Goal: Find specific page/section: Find specific page/section

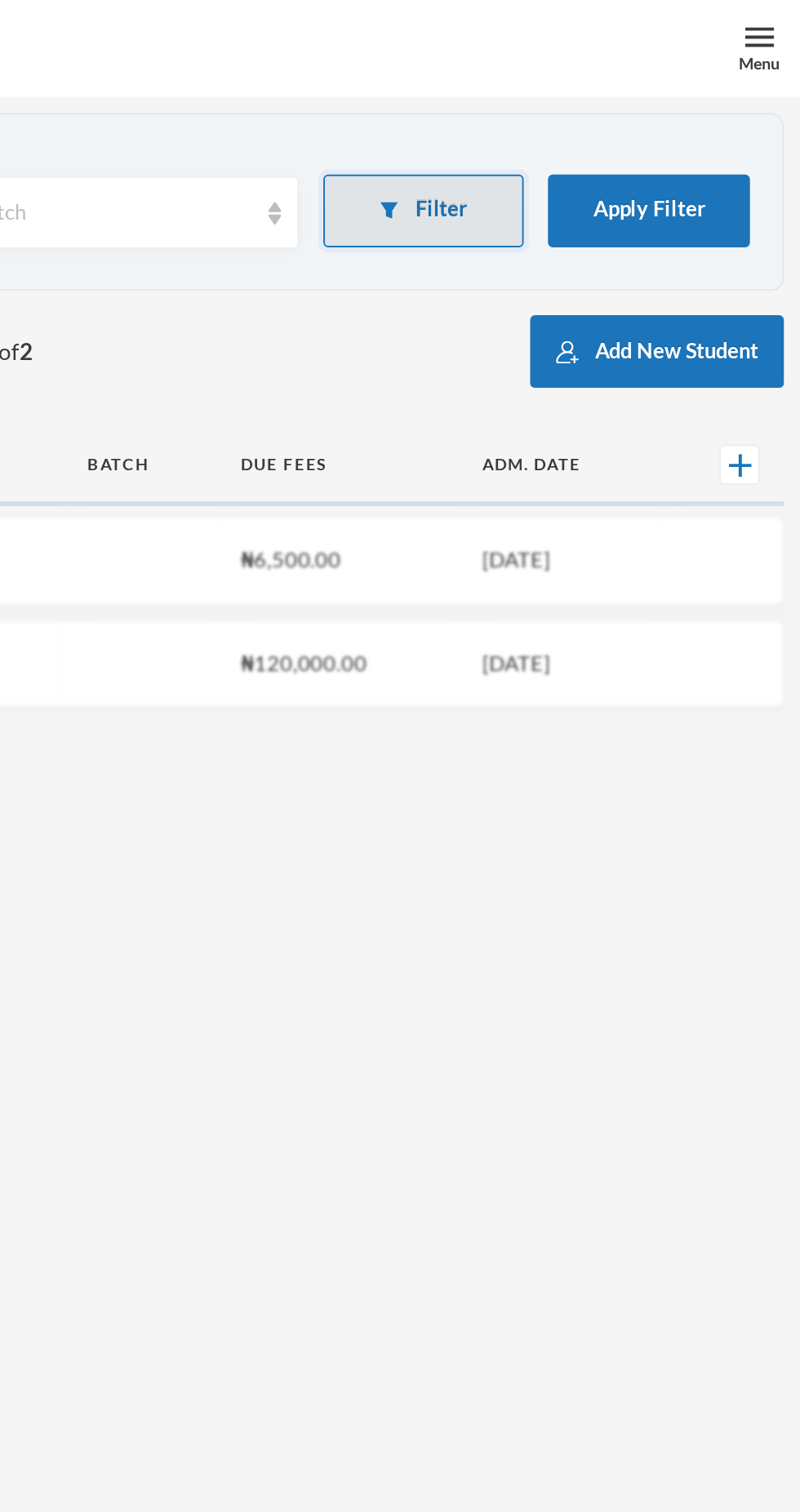
click at [638, 102] on button "Filter" at bounding box center [611, 107] width 102 height 37
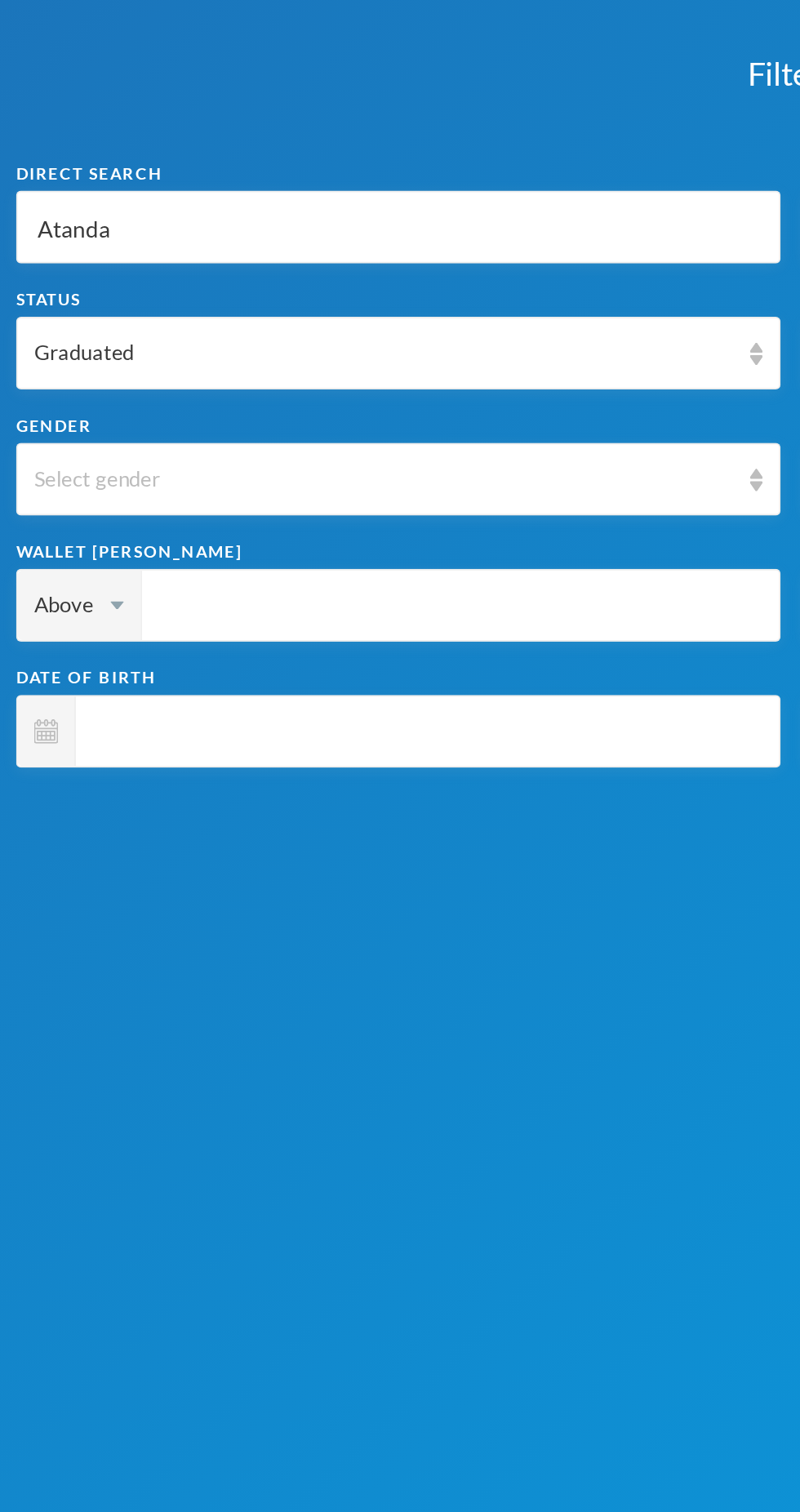
click at [200, 116] on input "Atanda" at bounding box center [201, 115] width 368 height 37
type input "Atand"
type input "Atan"
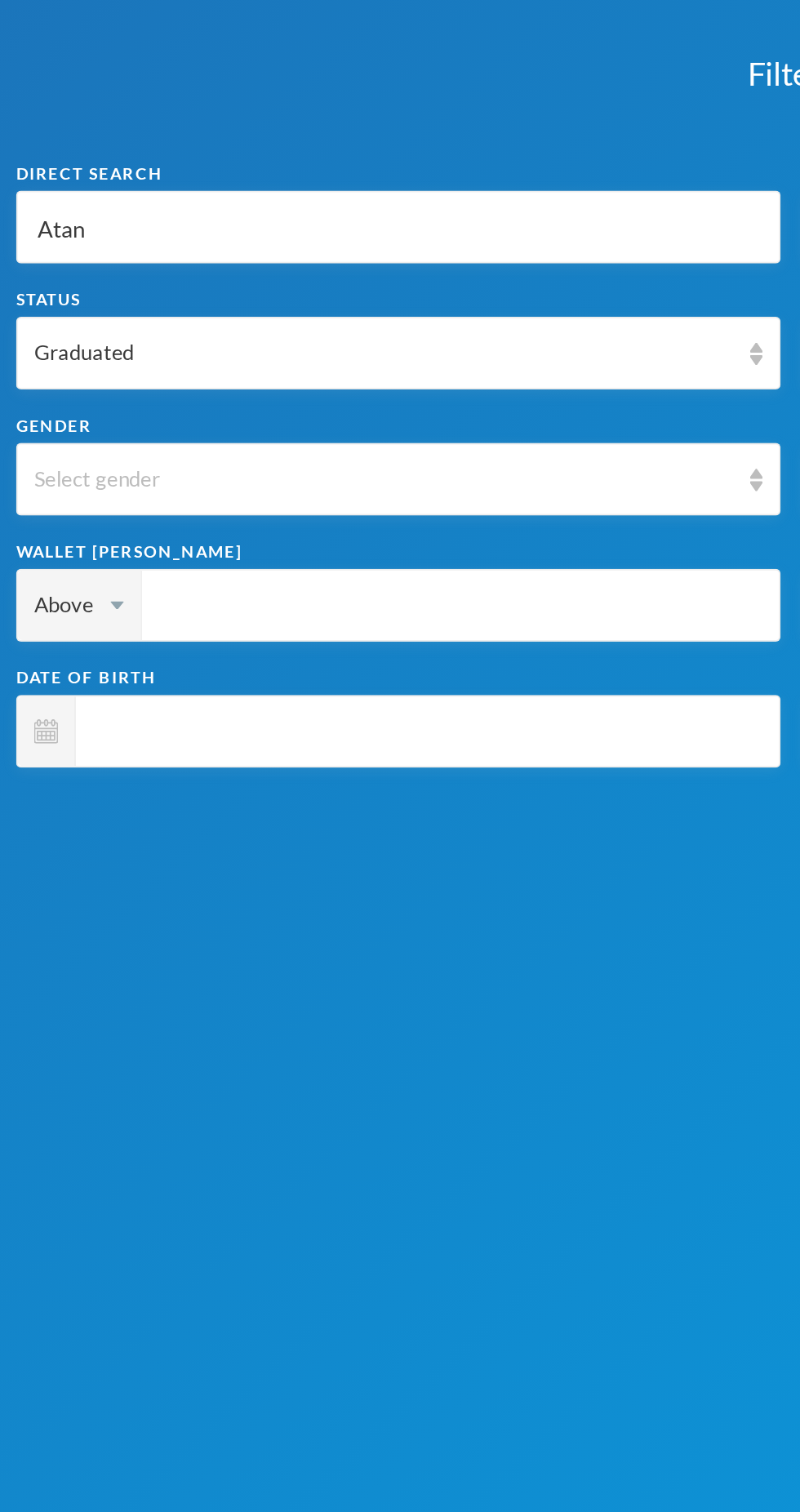
type input "Ata"
type input "At"
type input "A"
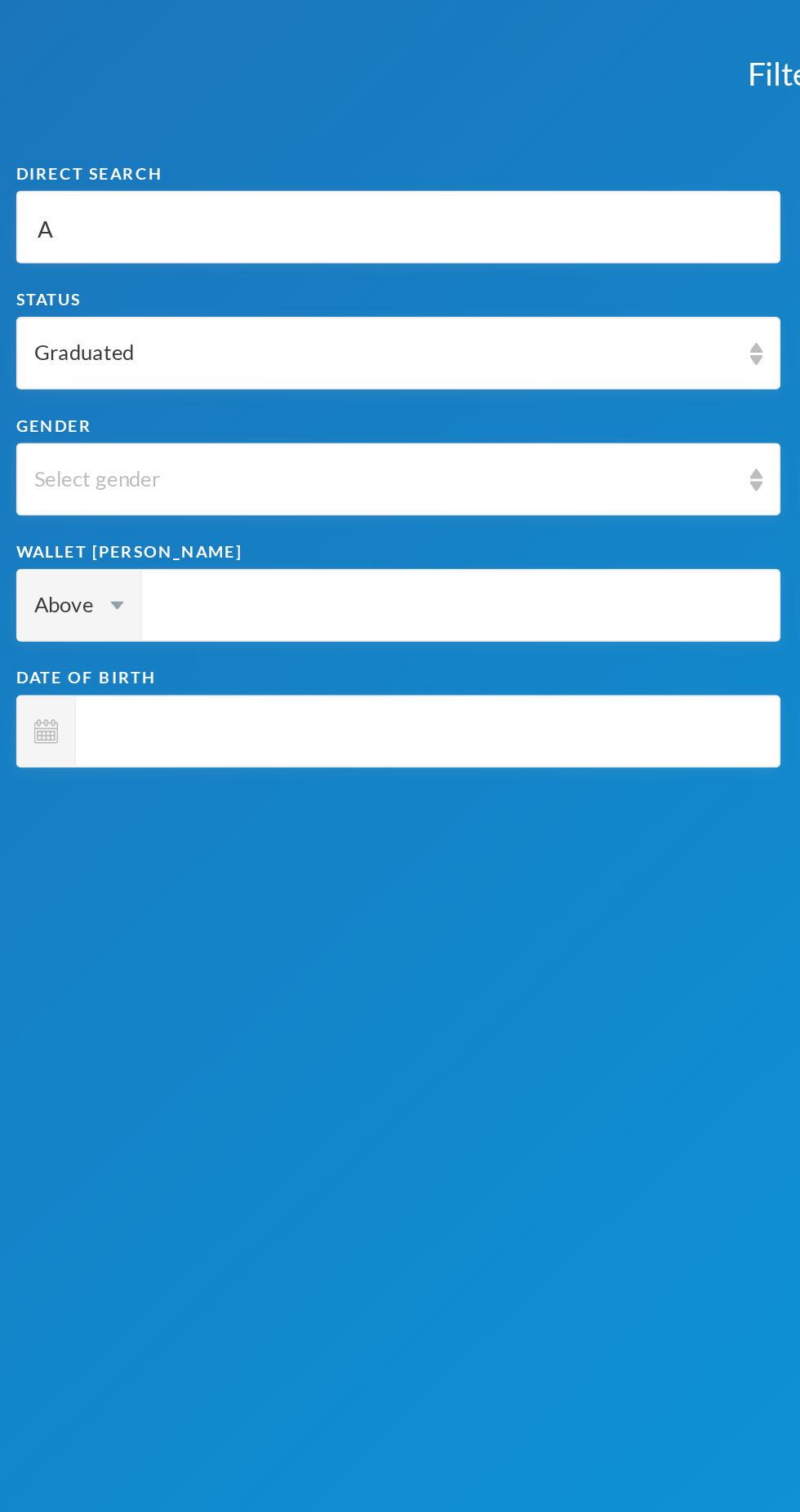
type input "A"
type input "Ar"
type input "Aro"
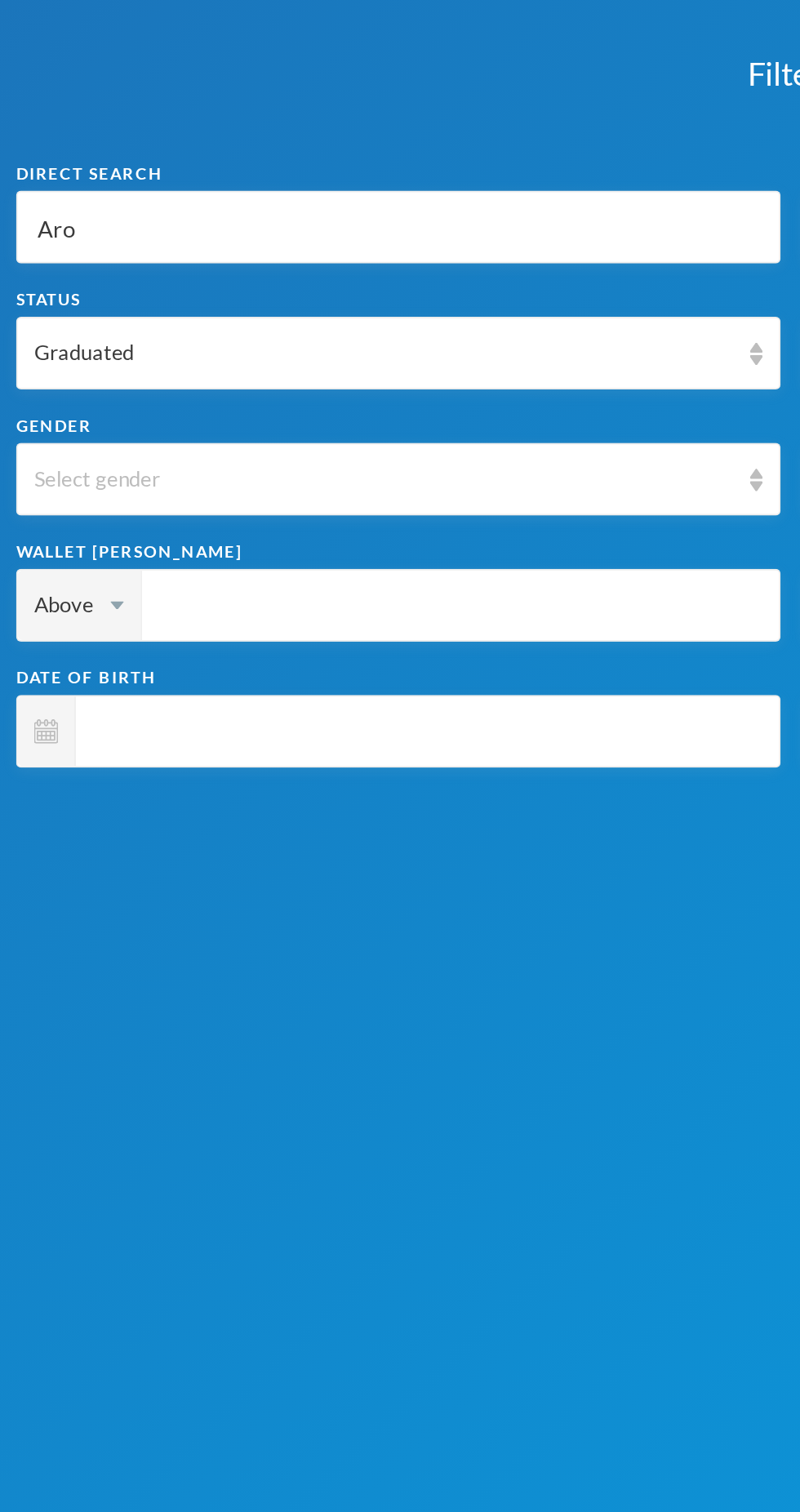
type input "Arow"
type input "Arowo"
type input "Arowol"
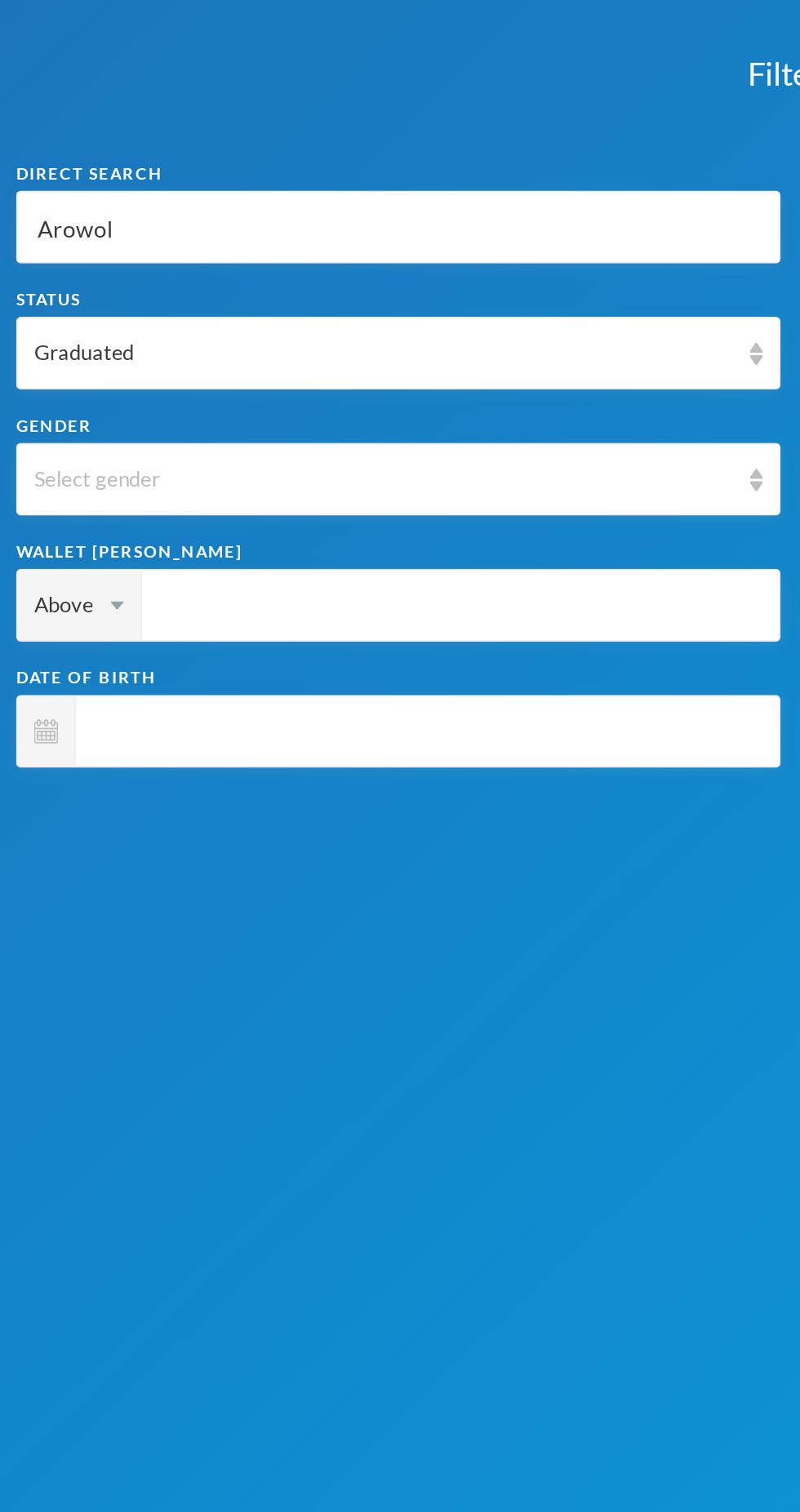
type input "Arowol"
type input "Arowolo"
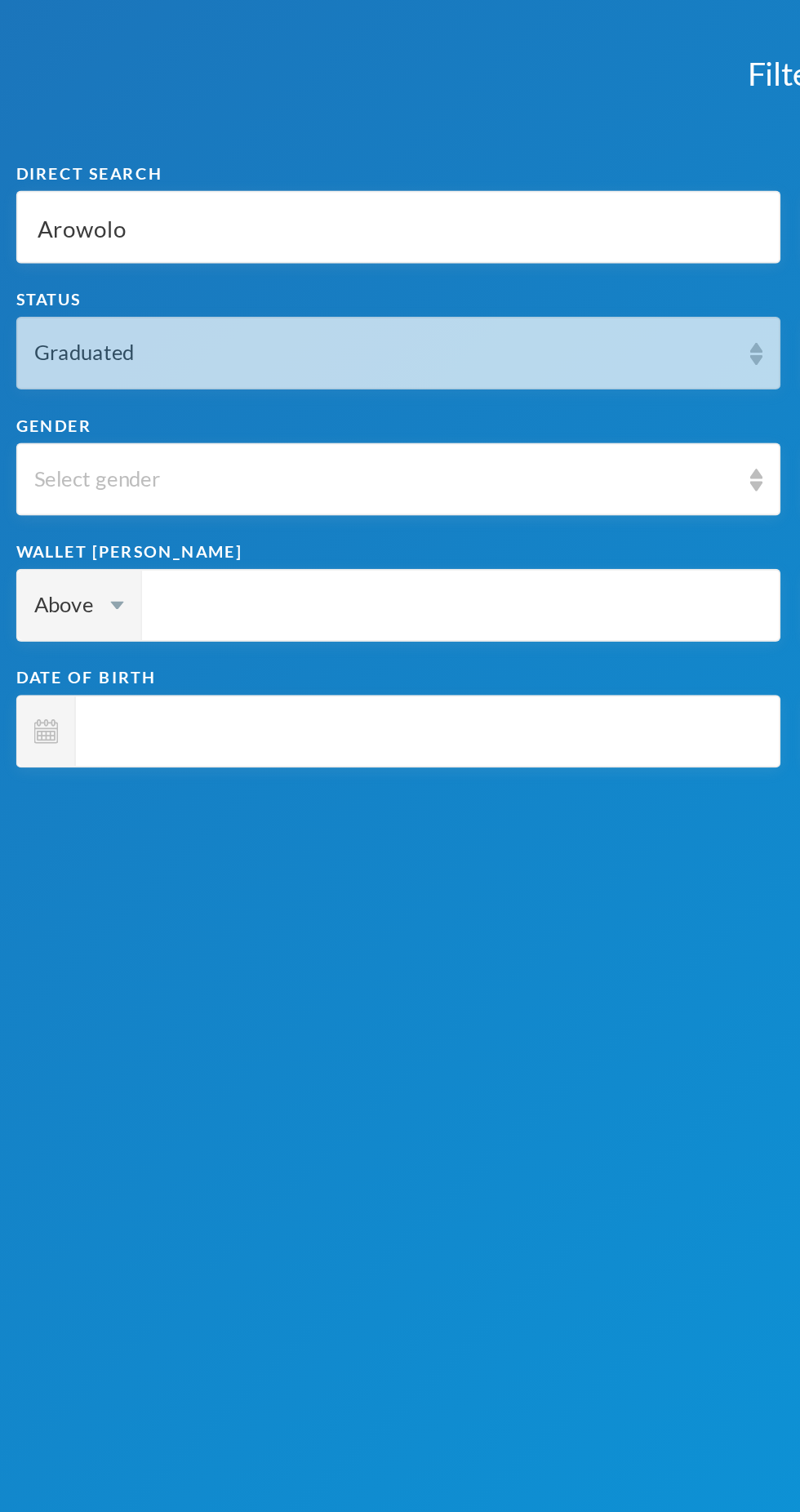
type input "Arowolo"
click at [308, 179] on div "Graduated" at bounding box center [193, 179] width 353 height 17
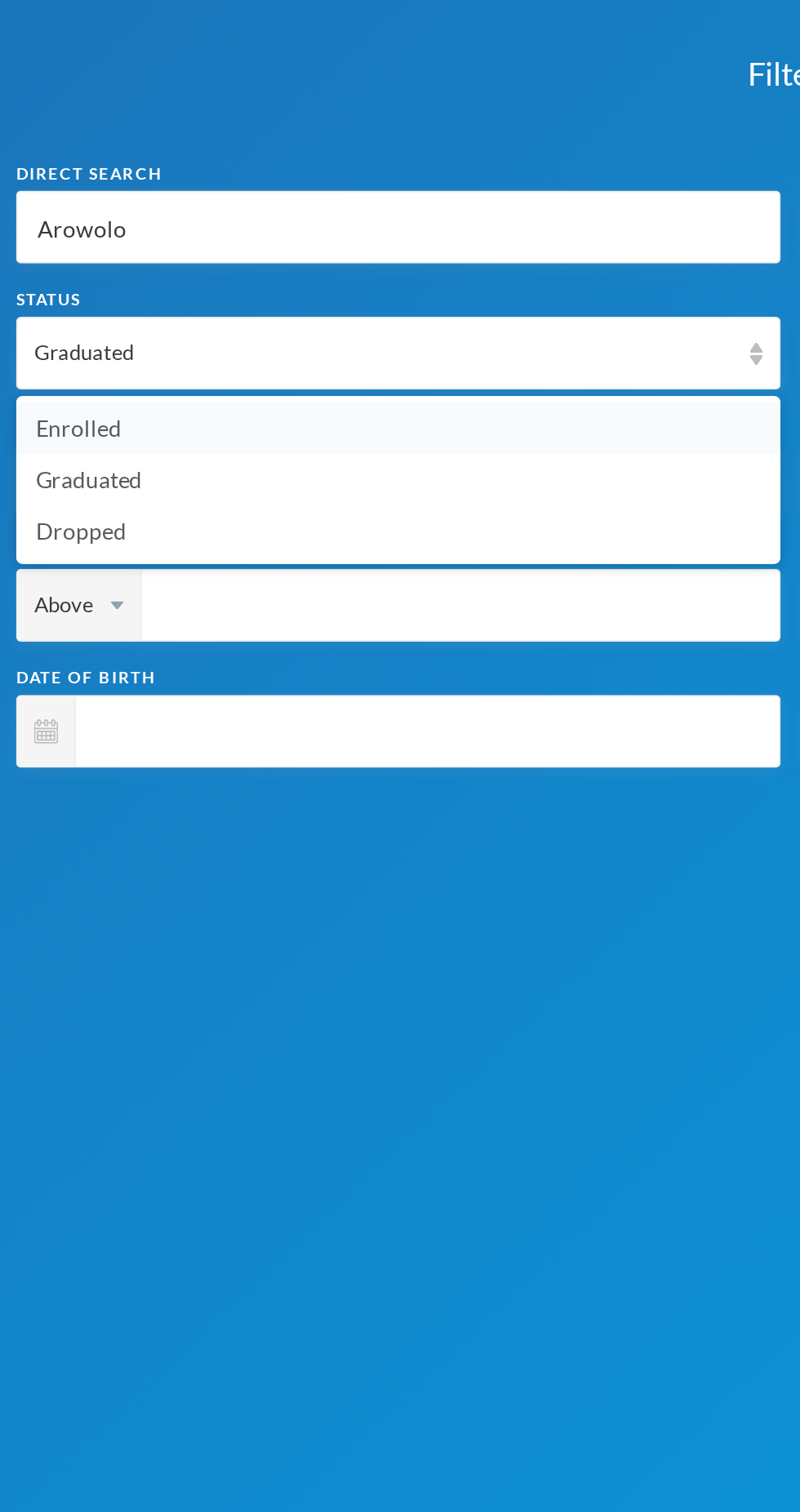
click at [281, 210] on li "Enrolled" at bounding box center [201, 217] width 386 height 26
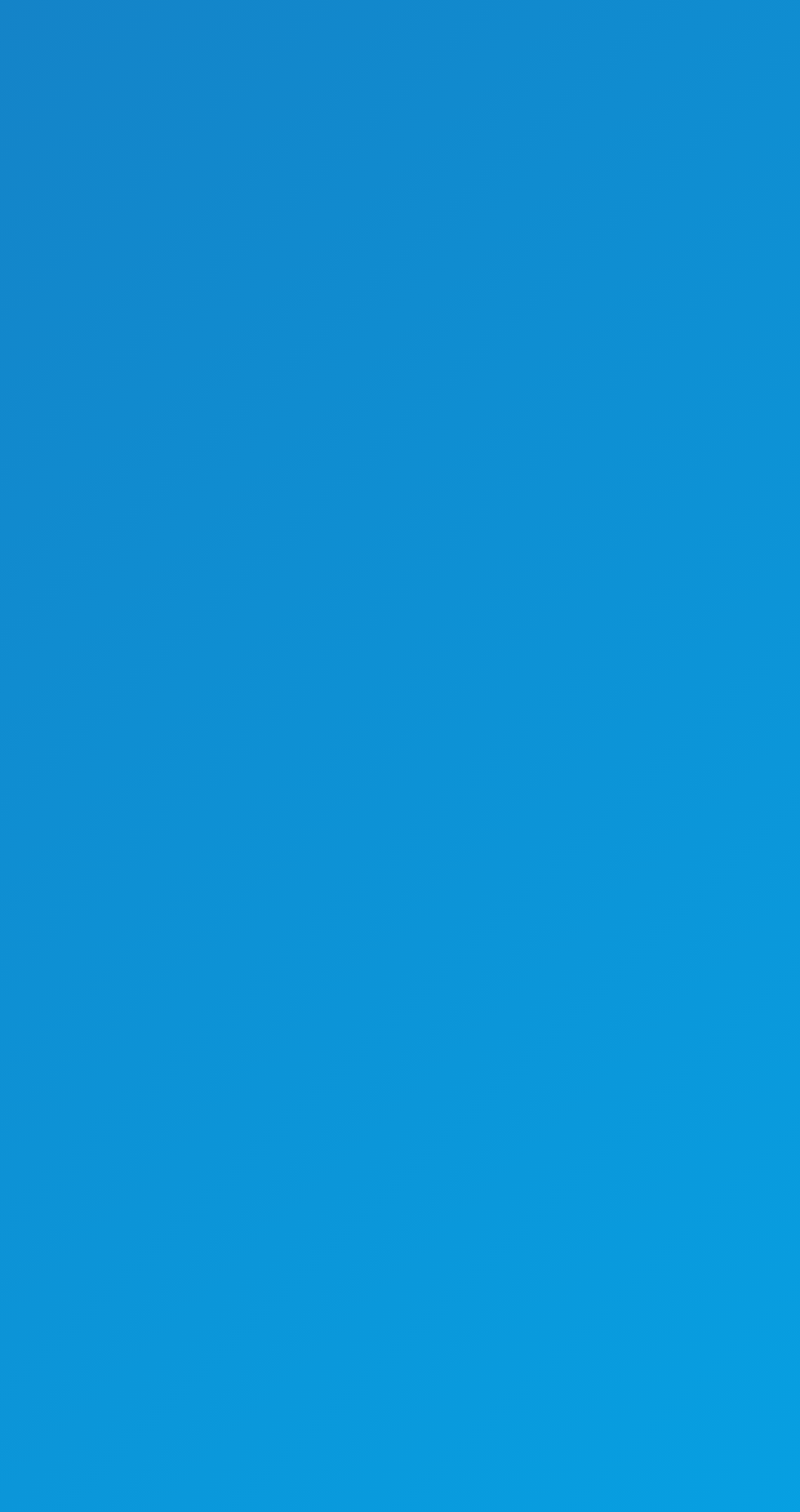
scroll to position [49, 0]
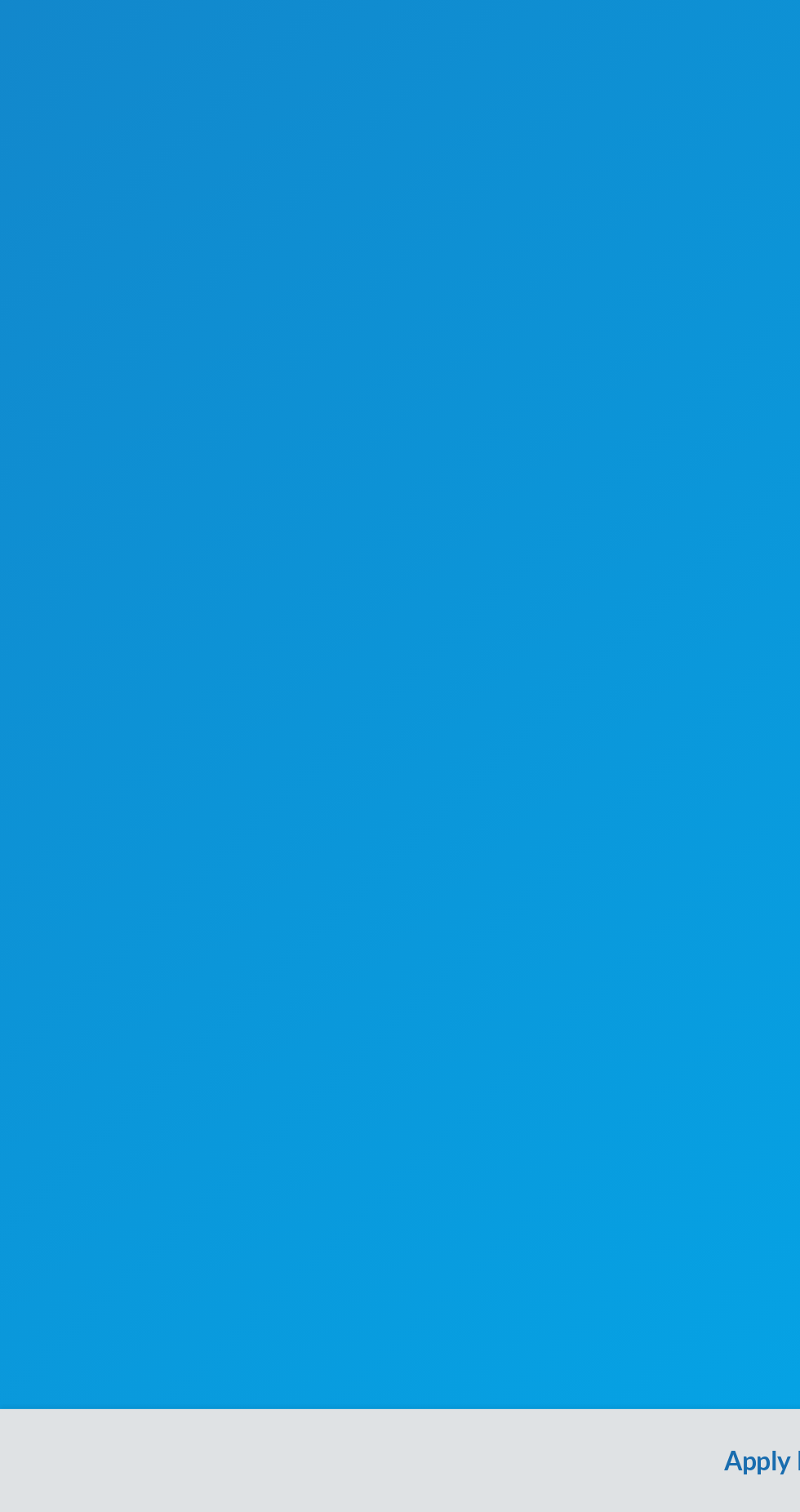
click at [374, 1491] on button "Apply Filter" at bounding box center [400, 1485] width 800 height 52
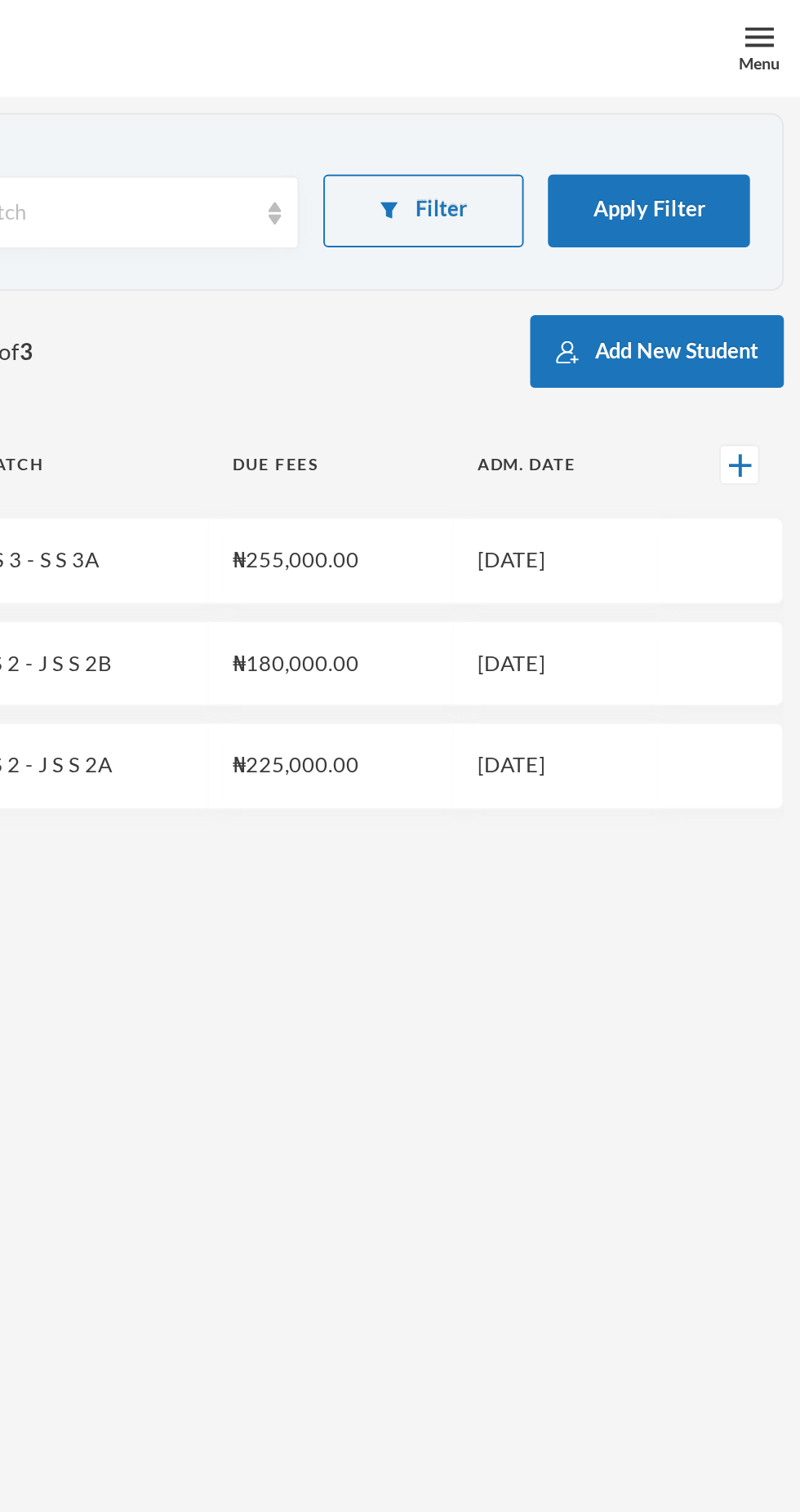
scroll to position [0, 0]
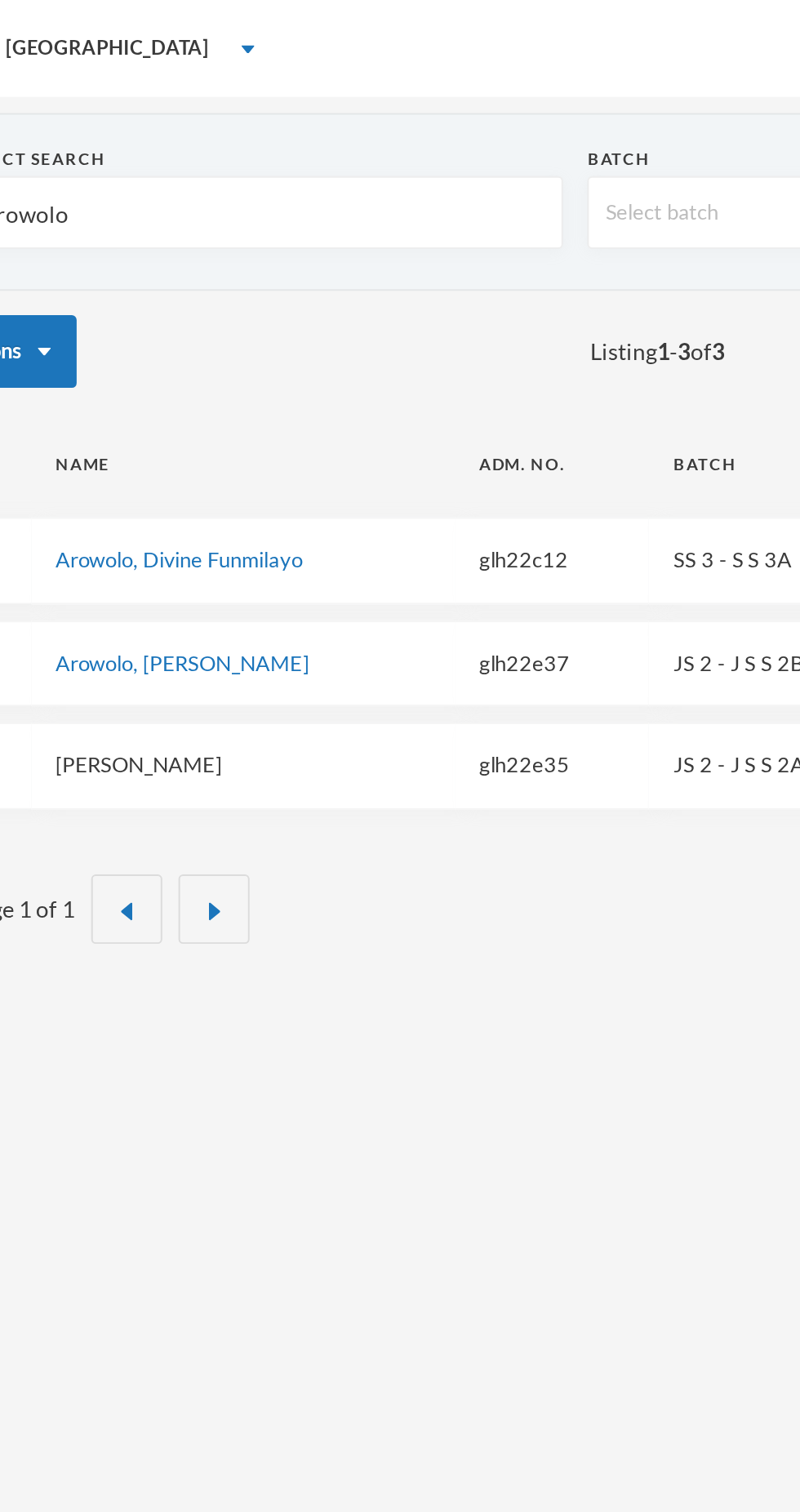
click at [146, 382] on link "[PERSON_NAME]" at bounding box center [115, 386] width 84 height 13
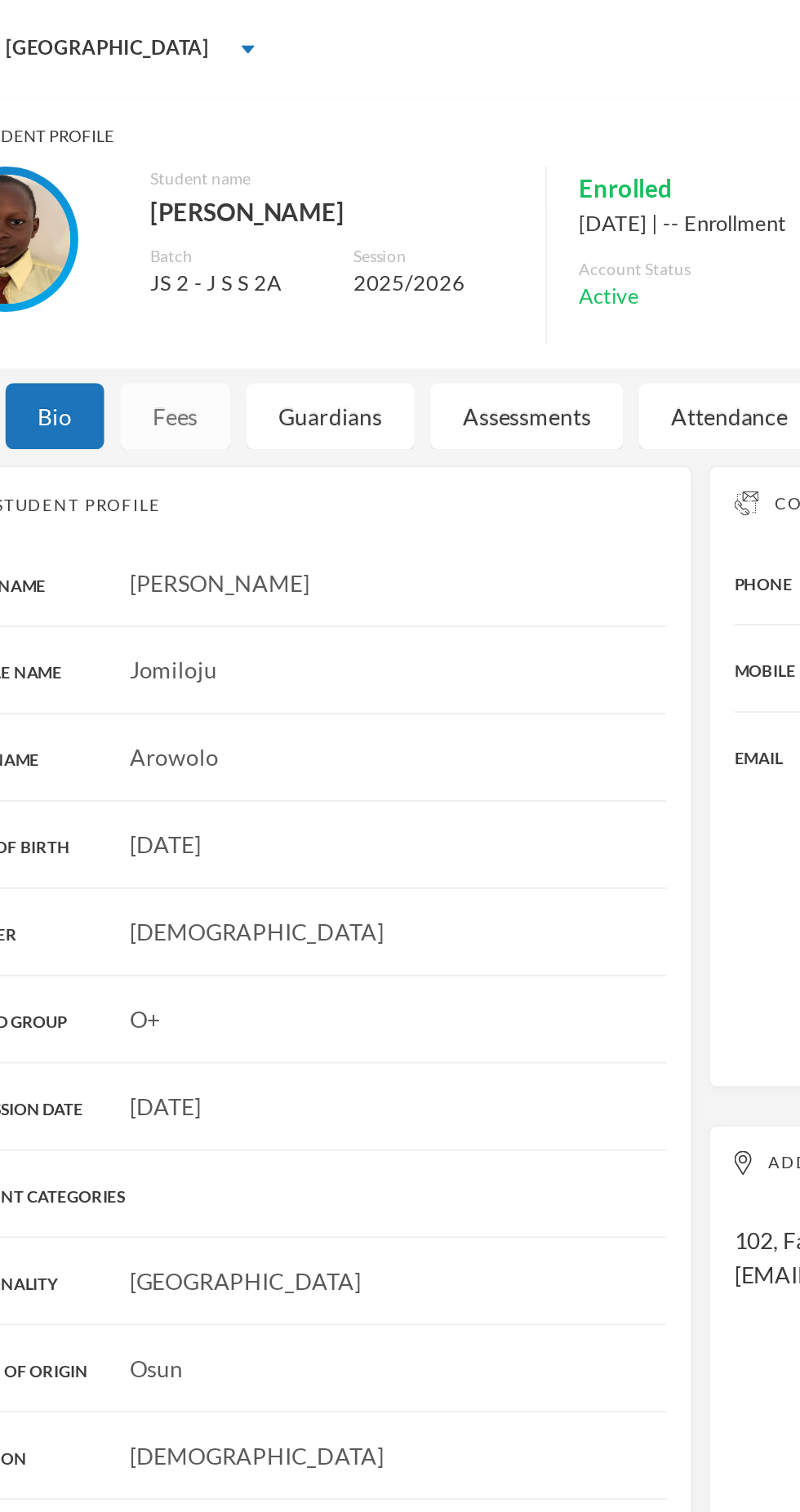
click at [145, 222] on div "Fees" at bounding box center [134, 210] width 56 height 33
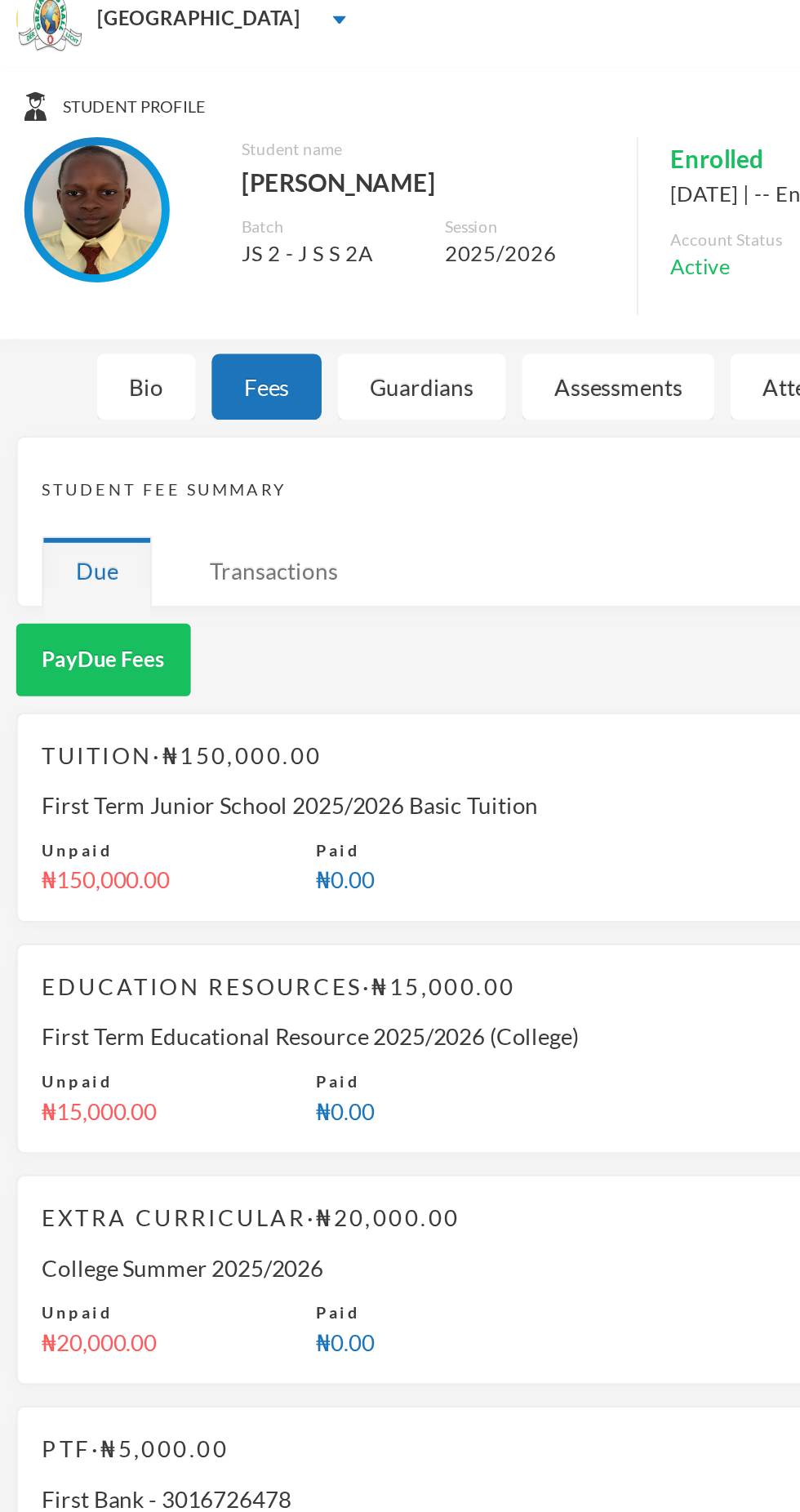
click at [142, 304] on div "Transactions" at bounding box center [138, 303] width 99 height 35
